Goal: Transaction & Acquisition: Purchase product/service

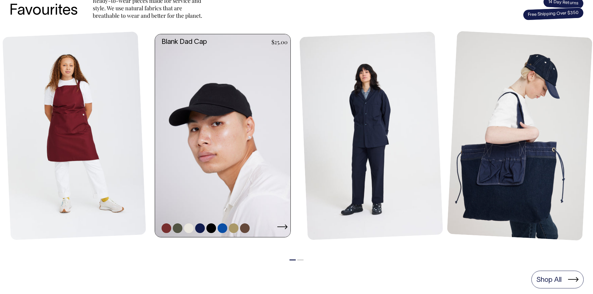
scroll to position [280, 0]
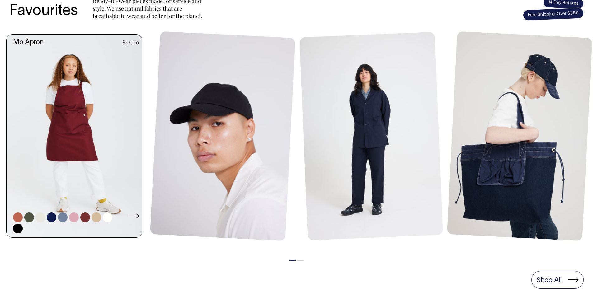
click at [135, 217] on icon at bounding box center [134, 216] width 11 height 5
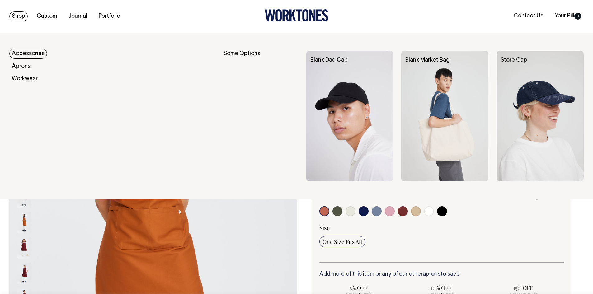
click at [27, 17] on link "Shop" at bounding box center [18, 16] width 18 height 10
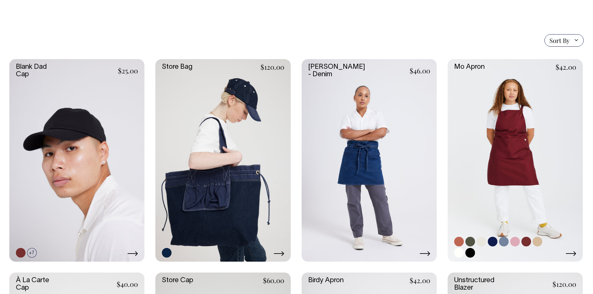
scroll to position [125, 0]
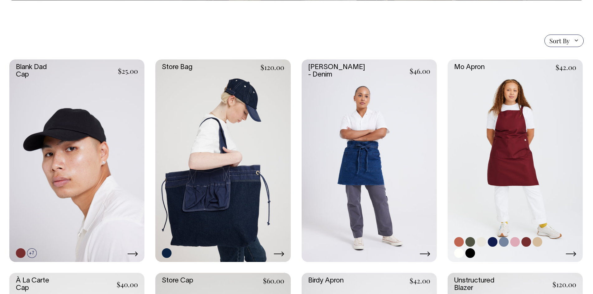
click at [572, 254] on icon at bounding box center [571, 254] width 11 height 5
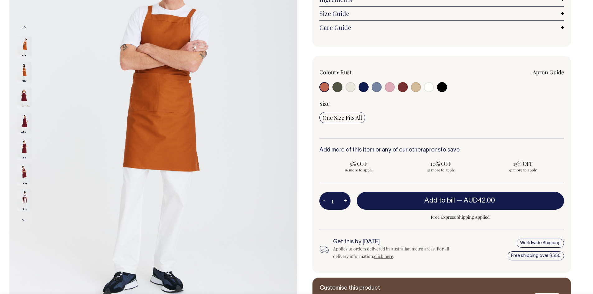
scroll to position [125, 0]
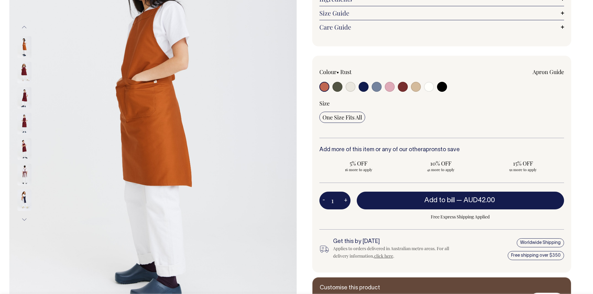
click at [24, 219] on button "Next" at bounding box center [24, 220] width 9 height 14
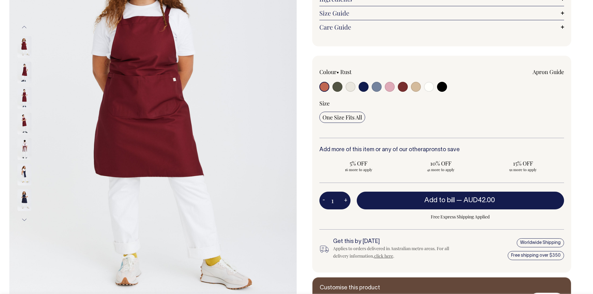
click at [24, 202] on img at bounding box center [24, 200] width 14 height 22
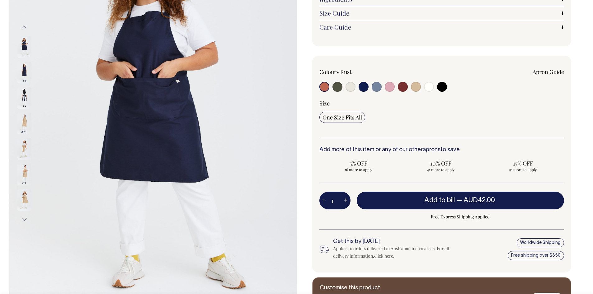
click at [25, 72] on img at bounding box center [24, 73] width 14 height 22
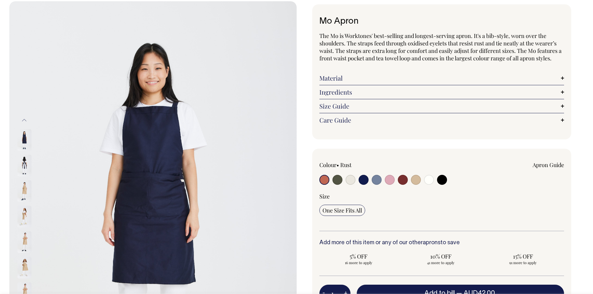
scroll to position [31, 0]
click at [22, 165] on img at bounding box center [24, 166] width 14 height 22
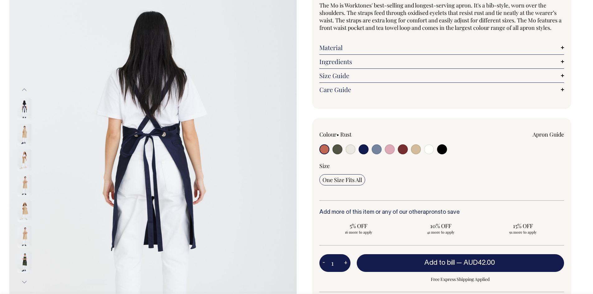
scroll to position [62, 0]
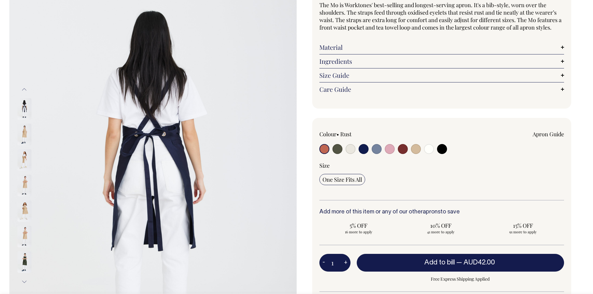
click at [25, 90] on button "Previous" at bounding box center [24, 89] width 9 height 14
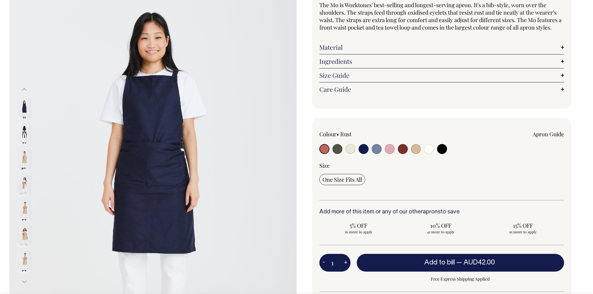
click at [25, 90] on button "Previous" at bounding box center [24, 89] width 9 height 14
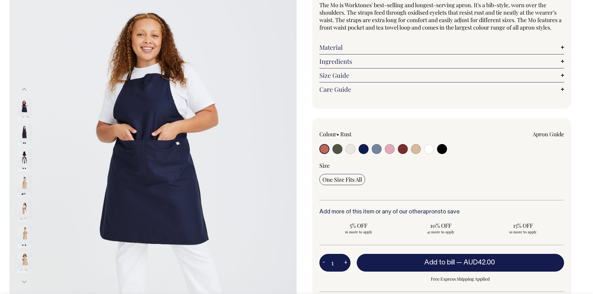
click at [25, 184] on img at bounding box center [24, 186] width 14 height 22
click at [324, 150] on input "radio" at bounding box center [324, 149] width 10 height 10
click at [338, 149] on input "radio" at bounding box center [337, 149] width 10 height 10
radio input "true"
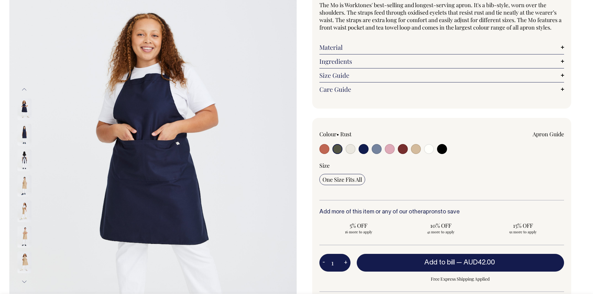
select select "Olive"
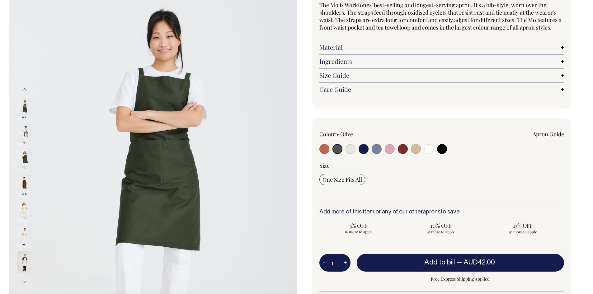
click at [376, 149] on input "radio" at bounding box center [377, 149] width 10 height 10
radio input "true"
select select "Blue/Grey"
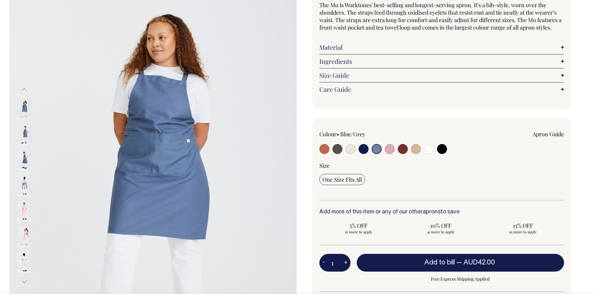
click at [389, 148] on input "radio" at bounding box center [390, 149] width 10 height 10
radio input "true"
select select "Pink"
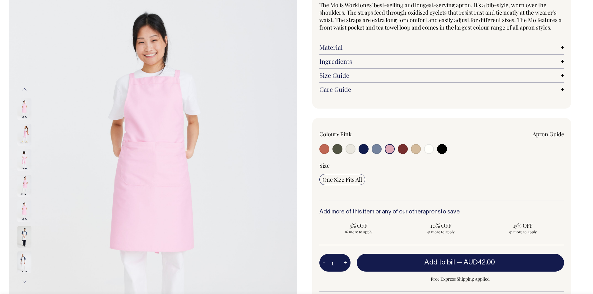
click at [407, 148] on input "radio" at bounding box center [403, 149] width 10 height 10
radio input "true"
select select "Burgundy"
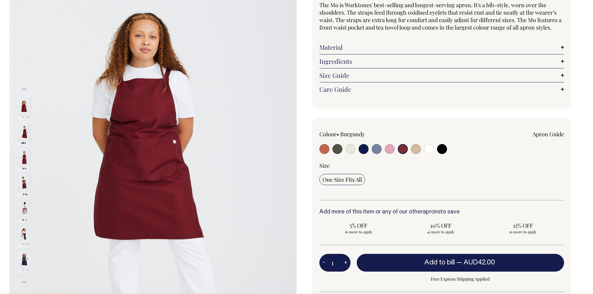
click at [420, 148] on input "radio" at bounding box center [416, 149] width 10 height 10
radio input "true"
select select "Khaki"
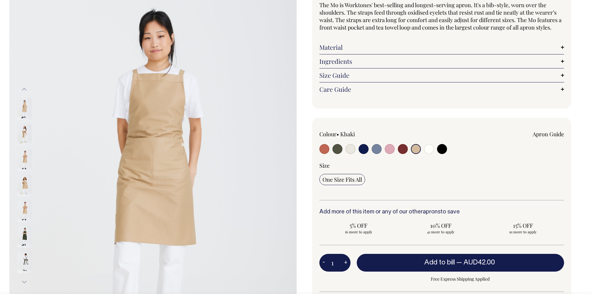
click at [426, 149] on input "radio" at bounding box center [429, 149] width 10 height 10
radio input "true"
select select "Off-White"
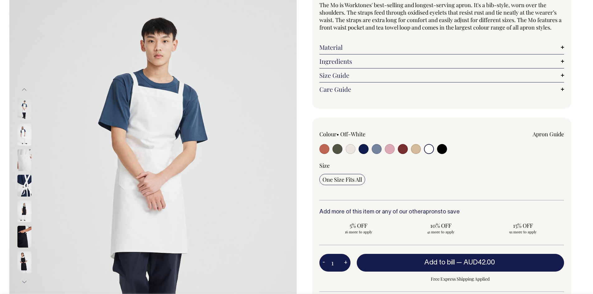
click at [441, 147] on input "radio" at bounding box center [442, 149] width 10 height 10
radio input "true"
select select "Black"
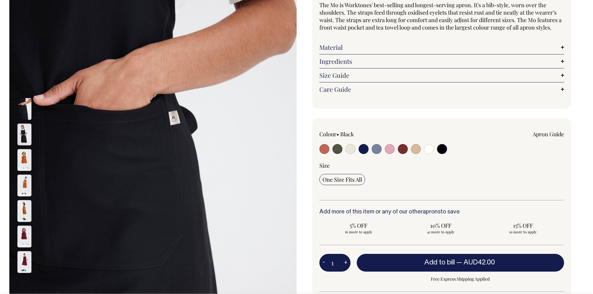
click at [365, 150] on input "radio" at bounding box center [364, 149] width 10 height 10
radio input "true"
select select "Dark Navy"
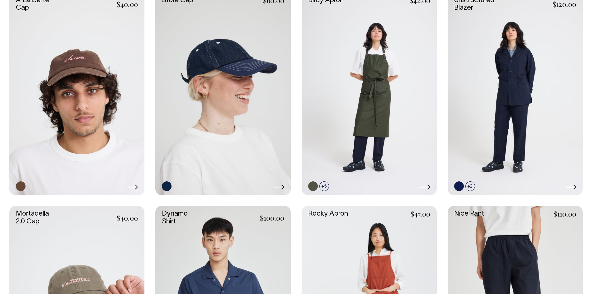
scroll to position [405, 0]
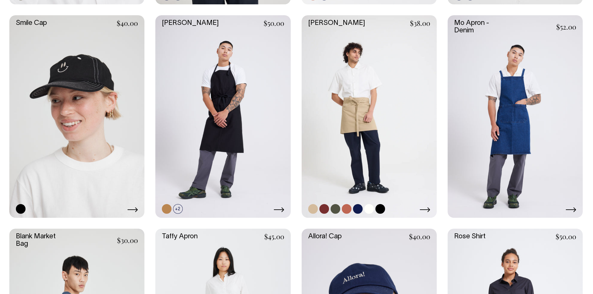
click at [361, 109] on link at bounding box center [369, 116] width 135 height 203
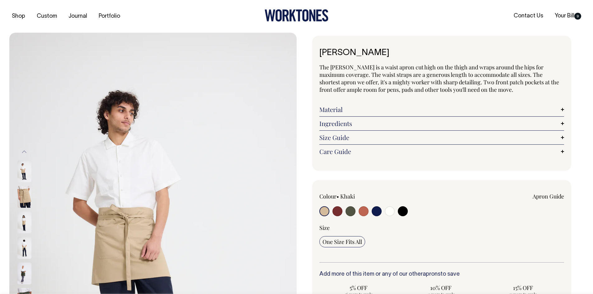
click at [377, 211] on input "radio" at bounding box center [377, 211] width 10 height 10
radio input "true"
select select "Dark Navy"
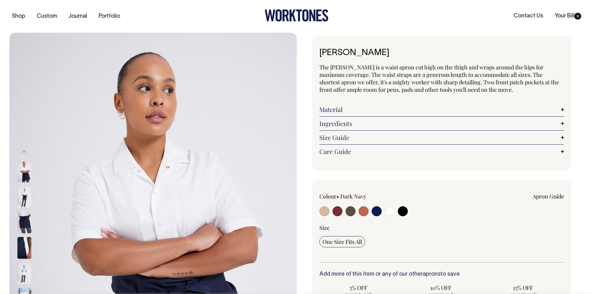
click at [24, 222] on img at bounding box center [24, 223] width 14 height 22
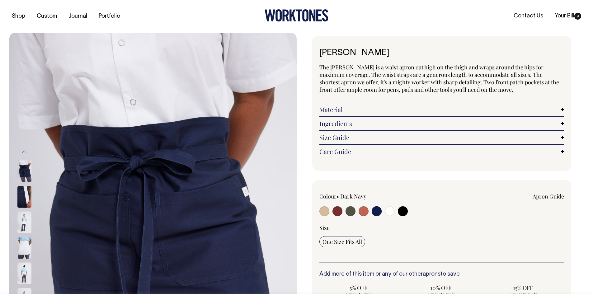
click at [24, 167] on img at bounding box center [24, 172] width 14 height 22
click at [26, 223] on img at bounding box center [24, 223] width 14 height 22
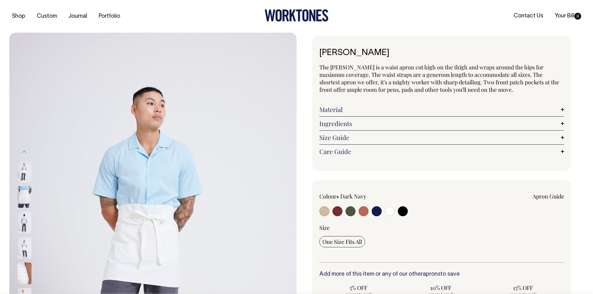
click at [23, 152] on button "Previous" at bounding box center [24, 152] width 9 height 14
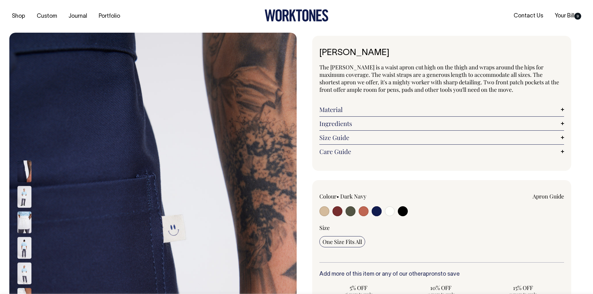
click at [342, 211] on div at bounding box center [368, 212] width 98 height 12
click at [338, 210] on input "radio" at bounding box center [337, 211] width 10 height 10
radio input "true"
select select "Burgundy"
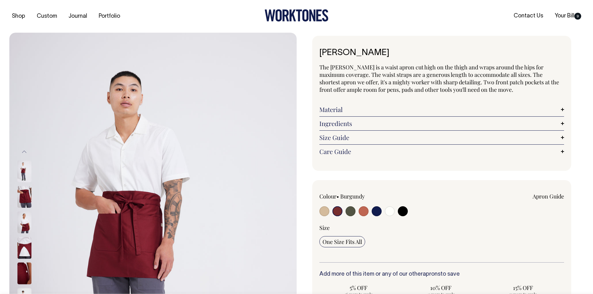
click at [376, 211] on input "radio" at bounding box center [377, 211] width 10 height 10
radio input "true"
select select "Dark Navy"
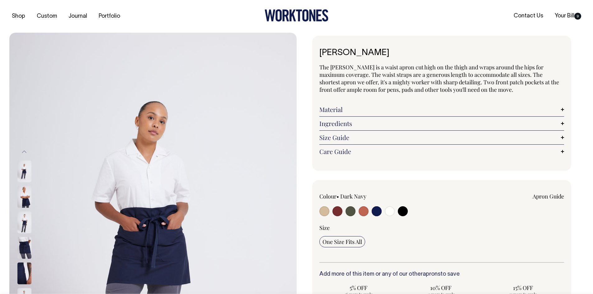
click at [362, 209] on input "radio" at bounding box center [364, 211] width 10 height 10
radio input "true"
select select "Rust"
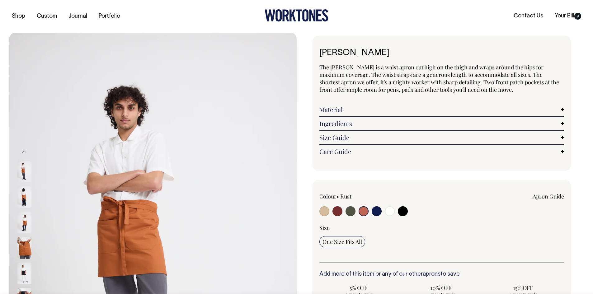
click at [377, 211] on input "radio" at bounding box center [377, 211] width 10 height 10
radio input "true"
select select "Dark Navy"
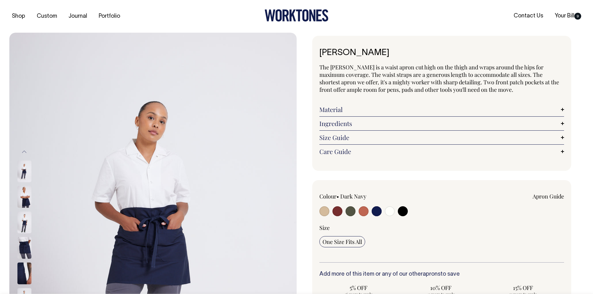
click at [22, 152] on button "Previous" at bounding box center [24, 152] width 9 height 14
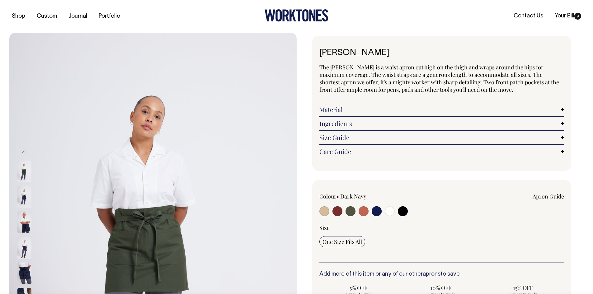
click at [22, 152] on button "Previous" at bounding box center [24, 152] width 9 height 14
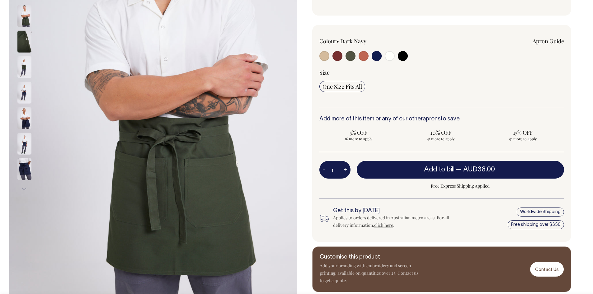
scroll to position [156, 0]
click at [23, 93] on img at bounding box center [24, 93] width 14 height 22
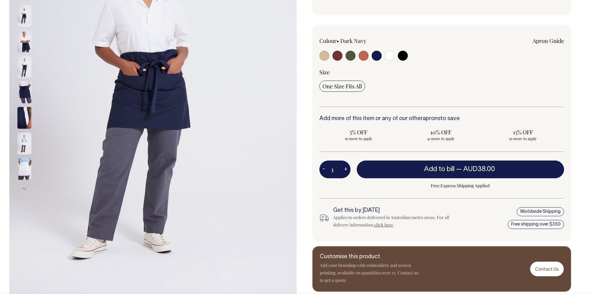
click at [23, 68] on img at bounding box center [24, 67] width 14 height 22
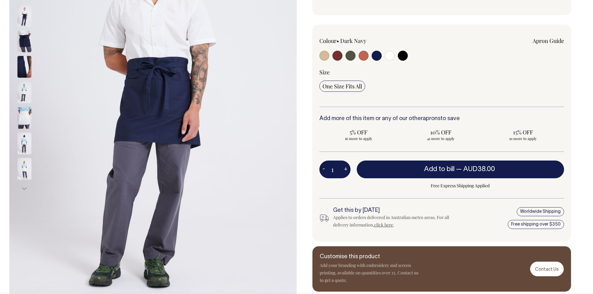
click at [24, 16] on img at bounding box center [24, 16] width 14 height 22
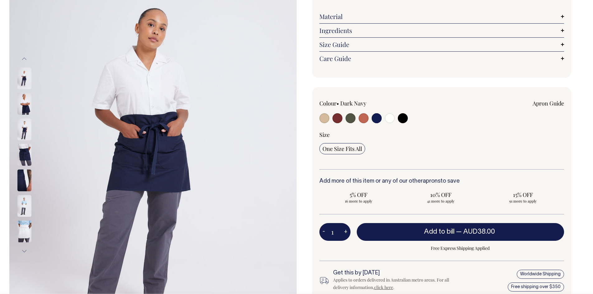
scroll to position [93, 0]
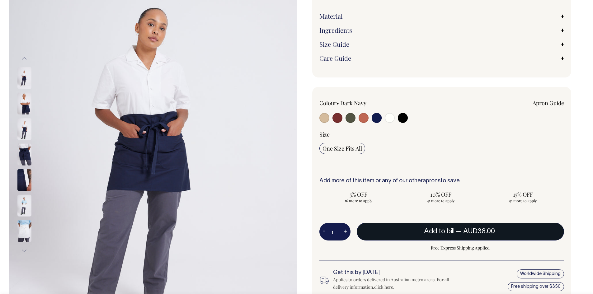
click at [393, 230] on button "Add to bill — AUD38.00" at bounding box center [461, 231] width 208 height 17
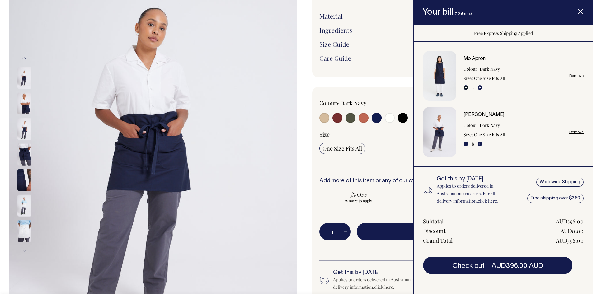
click at [465, 87] on button "-" at bounding box center [465, 87] width 5 height 5
type input "3"
click at [480, 86] on button "+" at bounding box center [480, 87] width 5 height 5
type input "4"
click at [464, 144] on button "-" at bounding box center [465, 144] width 5 height 5
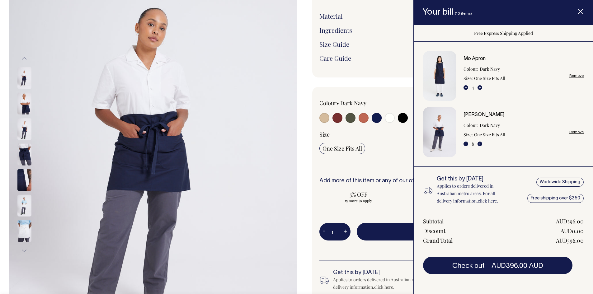
type input "5"
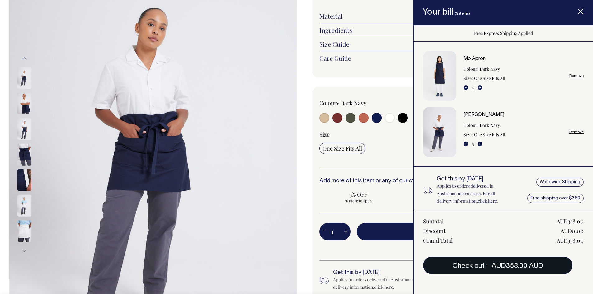
click at [510, 265] on span "AUD358.00 AUD" at bounding box center [518, 266] width 52 height 6
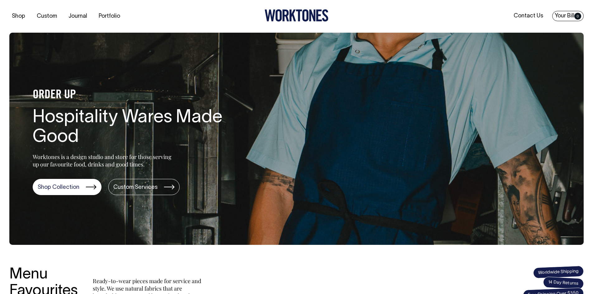
click at [564, 18] on link "Your Bill 0" at bounding box center [567, 16] width 31 height 10
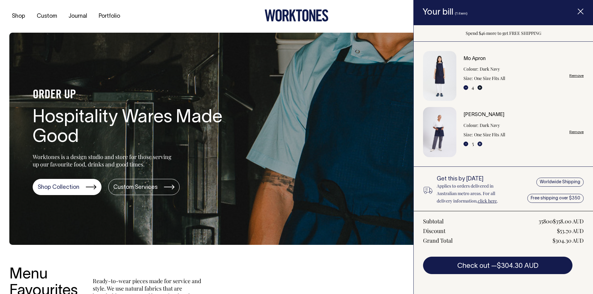
click at [480, 87] on button "+" at bounding box center [480, 87] width 5 height 5
type input "5"
click at [479, 144] on button "+" at bounding box center [480, 144] width 5 height 5
type input "6"
click at [465, 143] on button "-" at bounding box center [465, 144] width 5 height 5
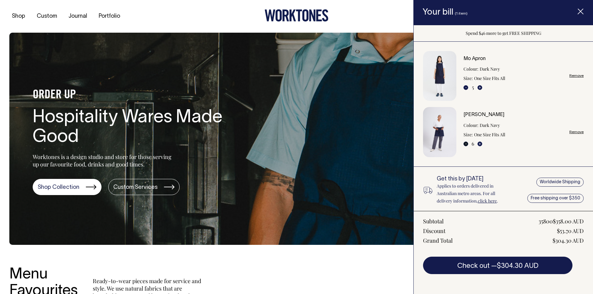
type input "5"
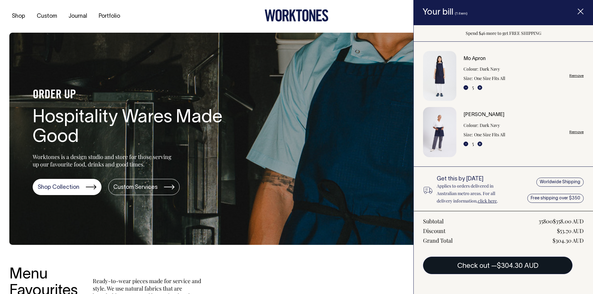
click at [505, 268] on span "$304.30 AUD" at bounding box center [518, 266] width 42 height 6
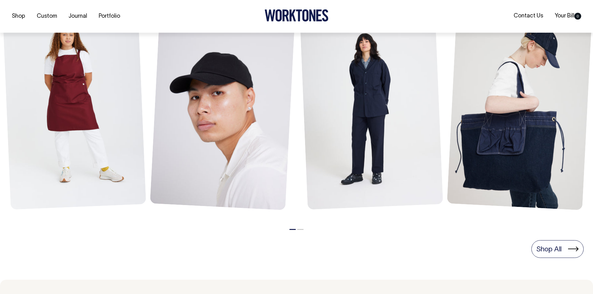
scroll to position [311, 0]
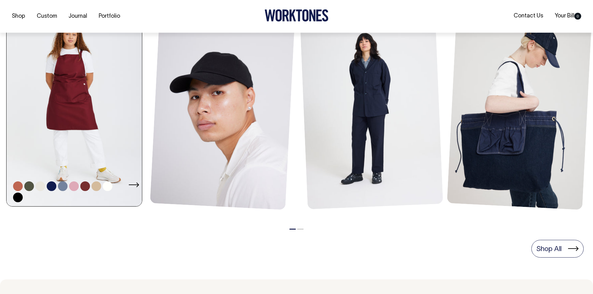
click at [52, 184] on link at bounding box center [52, 186] width 10 height 10
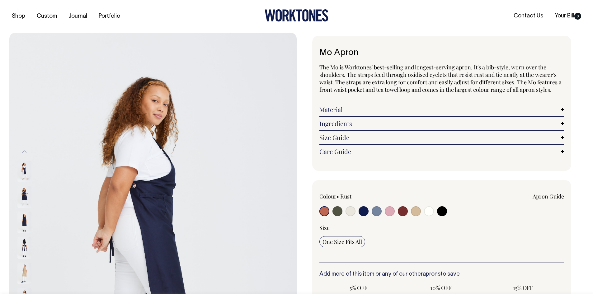
radio input "true"
select select "Dark Navy"
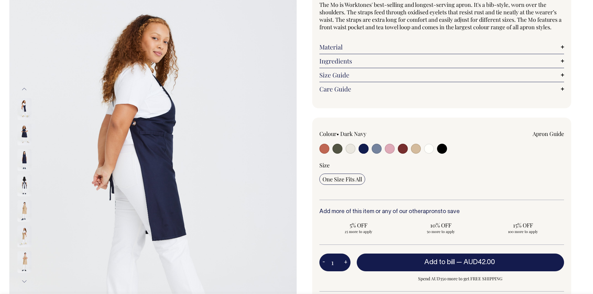
scroll to position [62, 0]
click at [26, 185] on img at bounding box center [24, 186] width 14 height 22
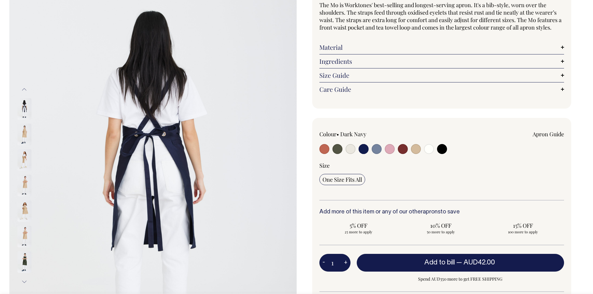
click at [26, 114] on img at bounding box center [24, 109] width 14 height 22
click at [22, 91] on button "Previous" at bounding box center [24, 89] width 9 height 14
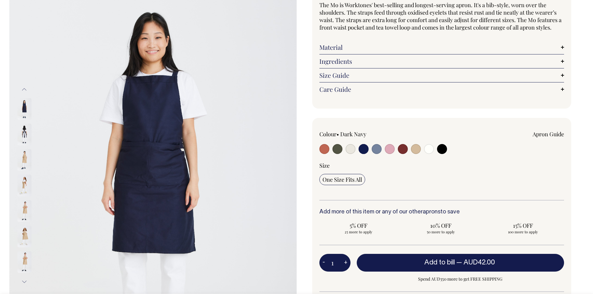
click at [23, 89] on button "Previous" at bounding box center [24, 89] width 9 height 14
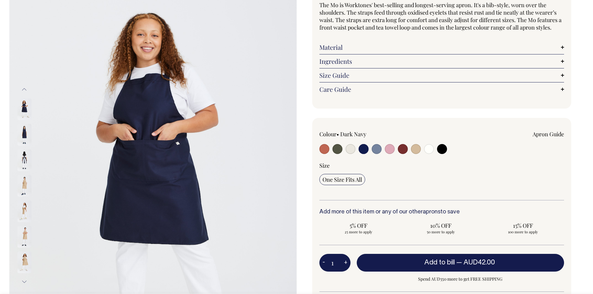
click at [22, 128] on img at bounding box center [24, 135] width 14 height 22
